Goal: Transaction & Acquisition: Purchase product/service

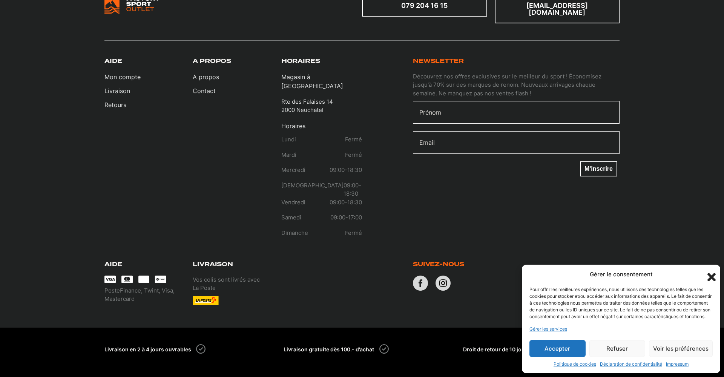
scroll to position [359, 0]
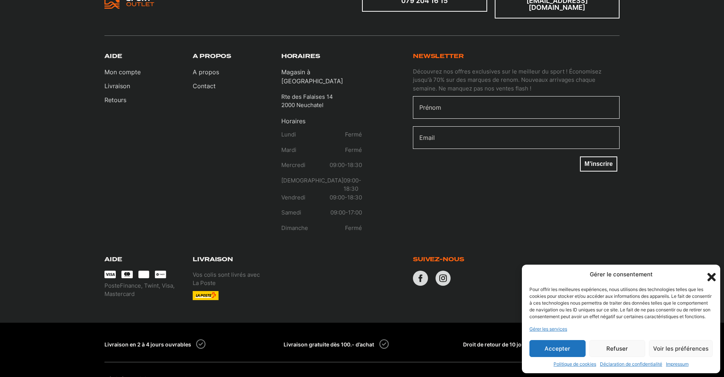
drag, startPoint x: 712, startPoint y: 269, endPoint x: 686, endPoint y: 278, distance: 27.0
click at [712, 273] on icon "Fermer la boîte de dialogue" at bounding box center [711, 277] width 8 height 8
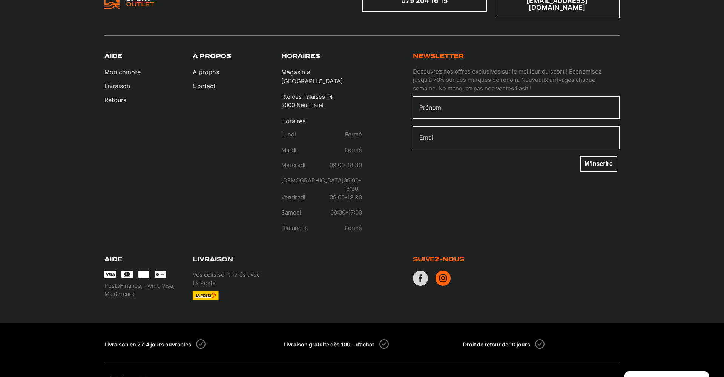
click at [447, 271] on icon at bounding box center [443, 278] width 15 height 15
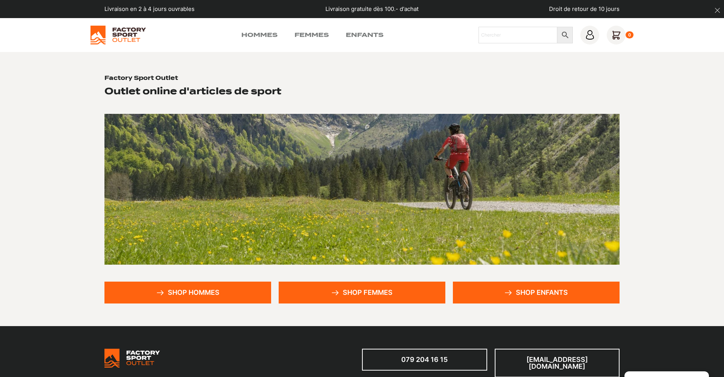
scroll to position [0, 0]
click at [307, 35] on link "Femmes" at bounding box center [312, 35] width 34 height 9
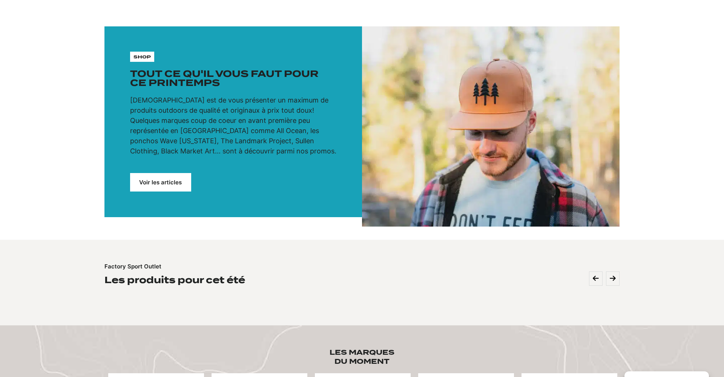
scroll to position [48, 0]
click at [180, 187] on link "Voir les articles" at bounding box center [160, 182] width 61 height 18
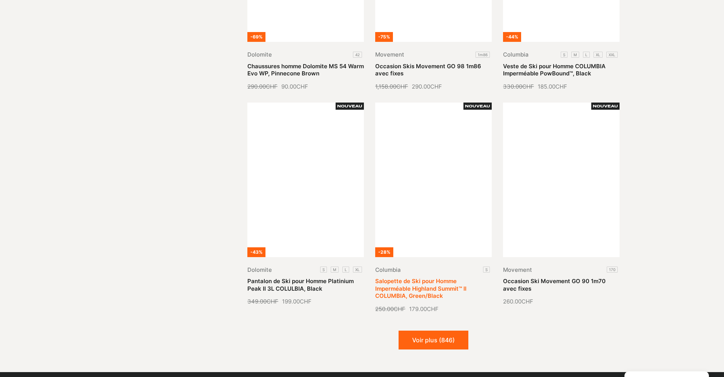
scroll to position [759, 0]
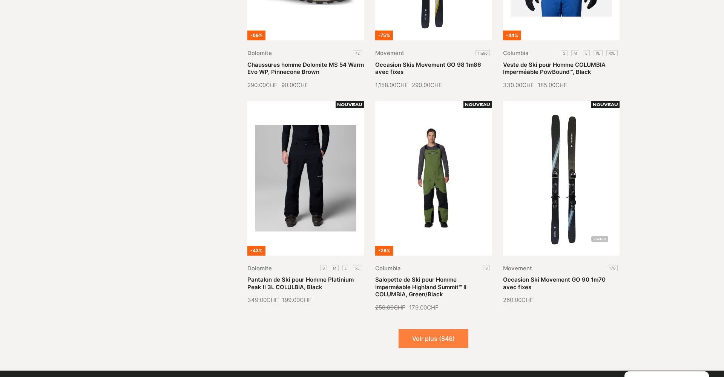
click at [454, 329] on button "Voir plus (846)" at bounding box center [434, 338] width 70 height 19
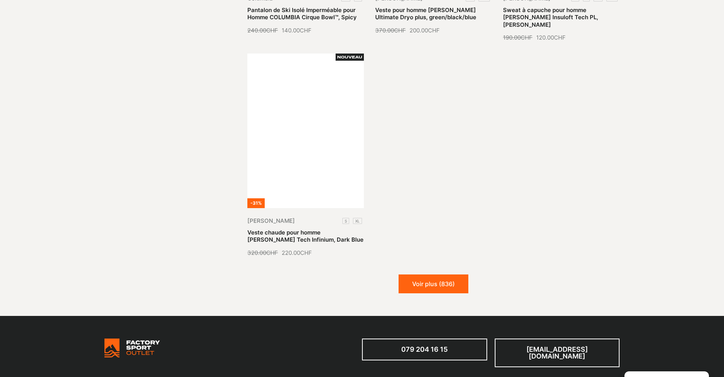
scroll to position [1711, 0]
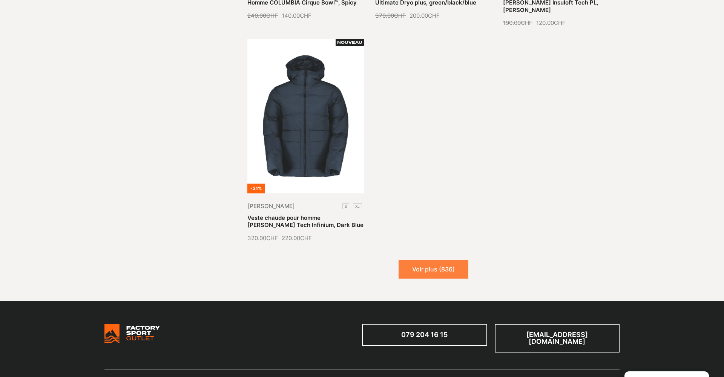
click at [447, 260] on button "Voir plus (836)" at bounding box center [434, 269] width 70 height 19
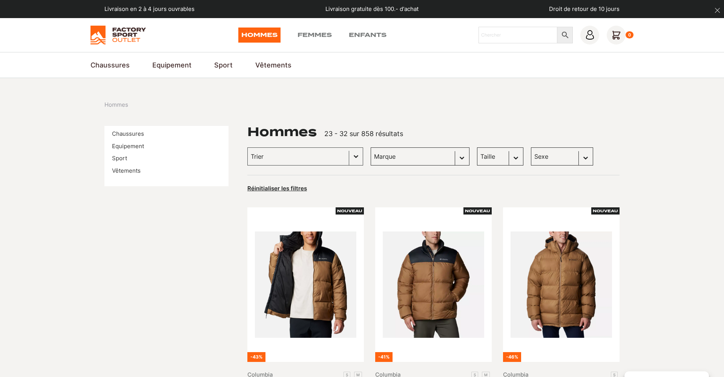
scroll to position [0, 0]
